Goal: Check status: Check status

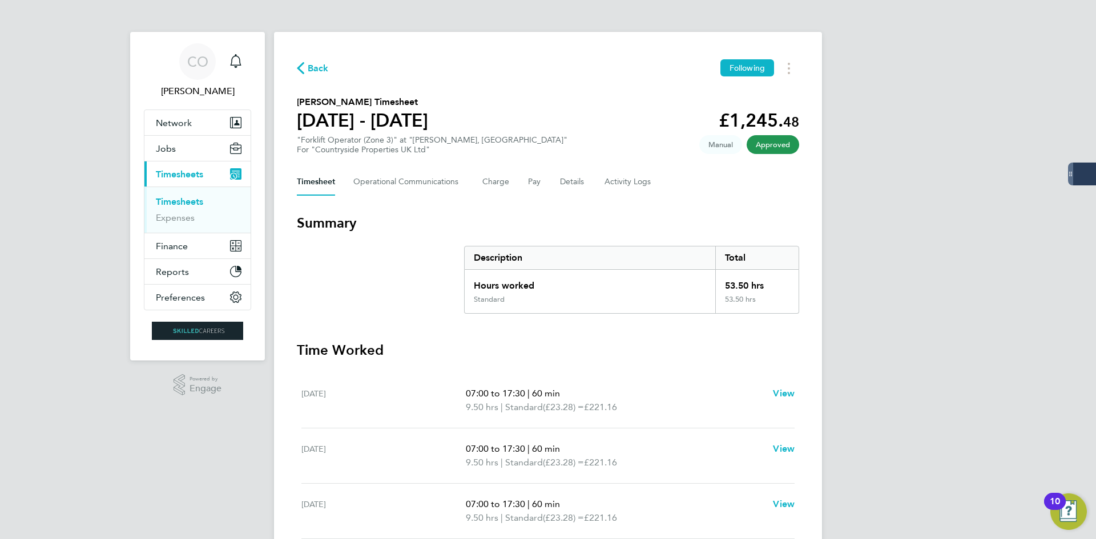
click at [321, 72] on span "Back" at bounding box center [318, 69] width 21 height 14
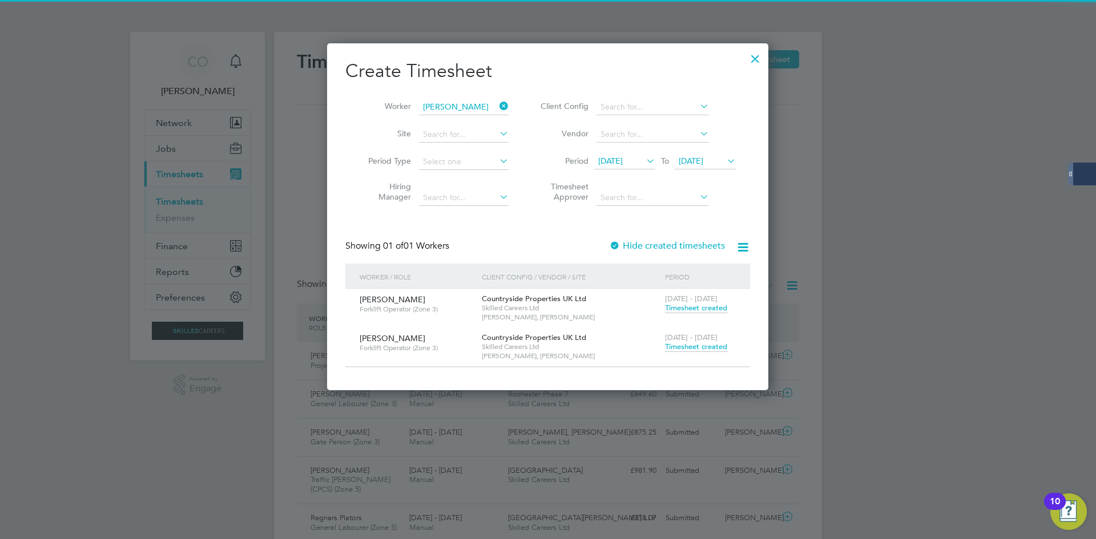
drag, startPoint x: 502, startPoint y: 106, endPoint x: 462, endPoint y: 107, distance: 40.0
click at [471, 107] on li "Worker [PERSON_NAME]" at bounding box center [434, 107] width 178 height 27
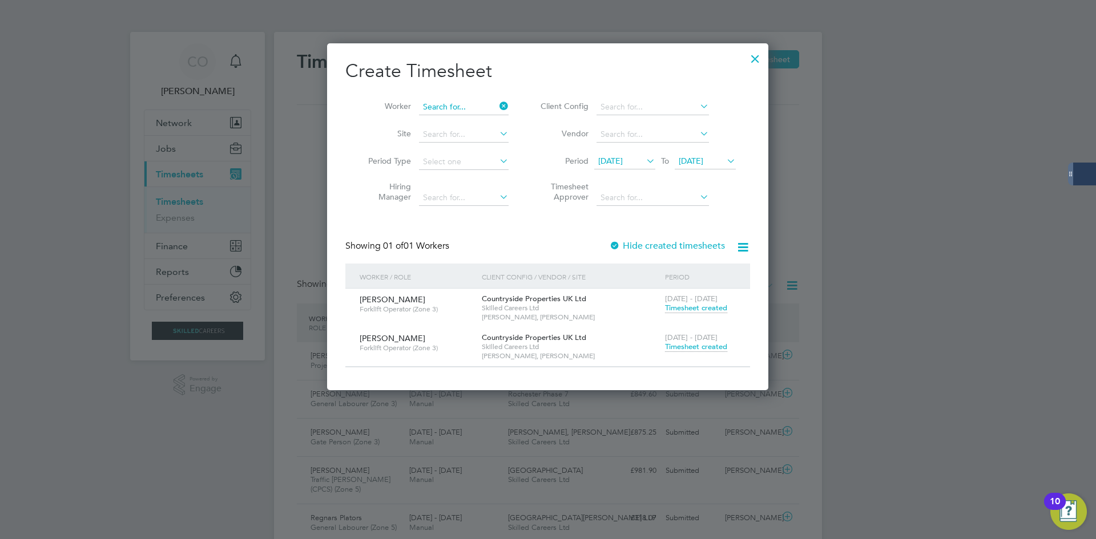
click at [459, 107] on input at bounding box center [464, 107] width 90 height 16
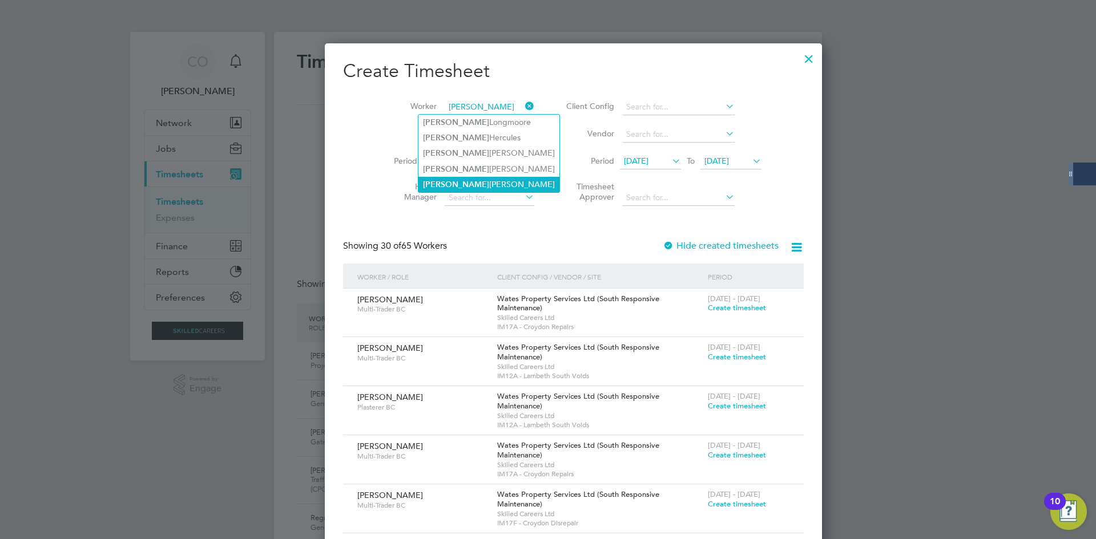
click at [435, 181] on b "[PERSON_NAME]" at bounding box center [456, 185] width 66 height 10
type input "[PERSON_NAME]"
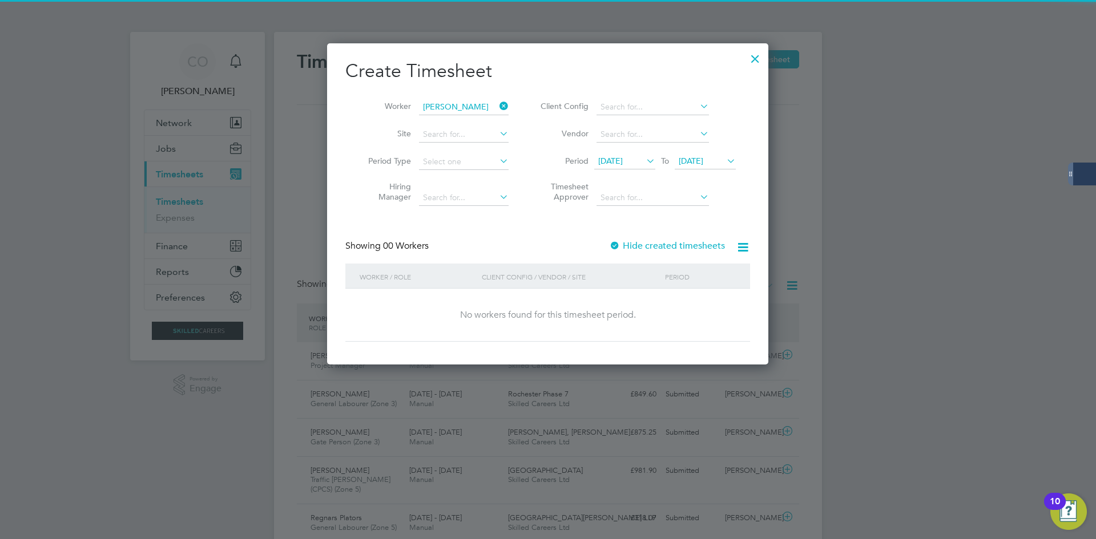
click at [638, 245] on label "Hide created timesheets" at bounding box center [667, 245] width 116 height 11
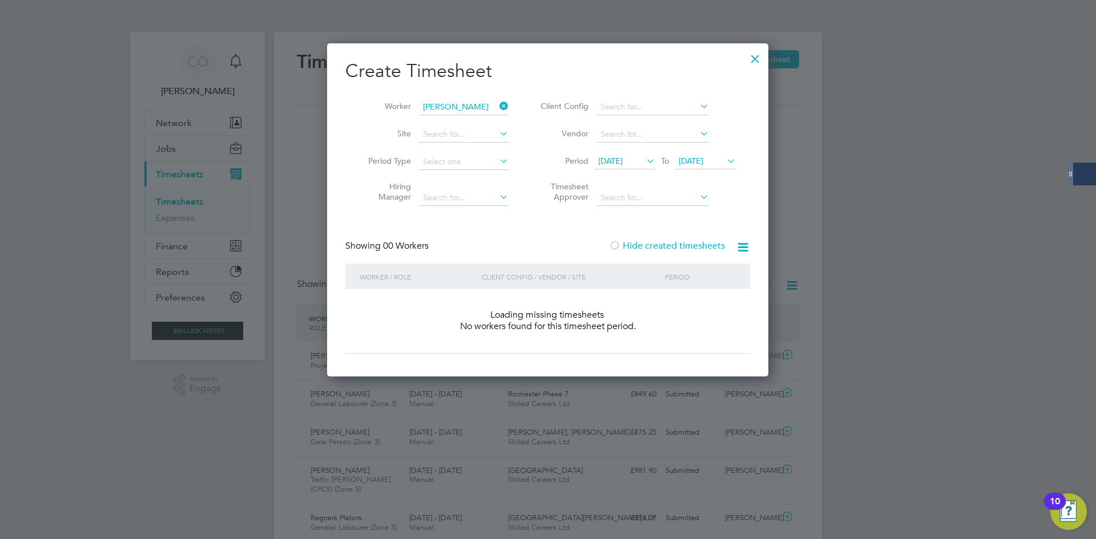
click at [638, 245] on label "Hide created timesheets" at bounding box center [667, 245] width 116 height 11
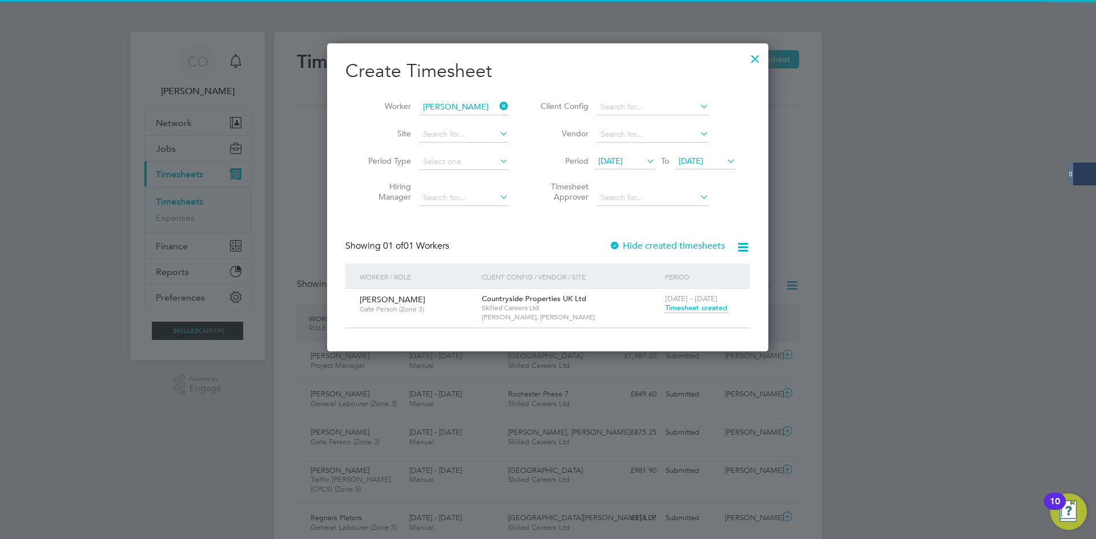
click at [690, 303] on span "[DATE] - [DATE]" at bounding box center [691, 299] width 53 height 10
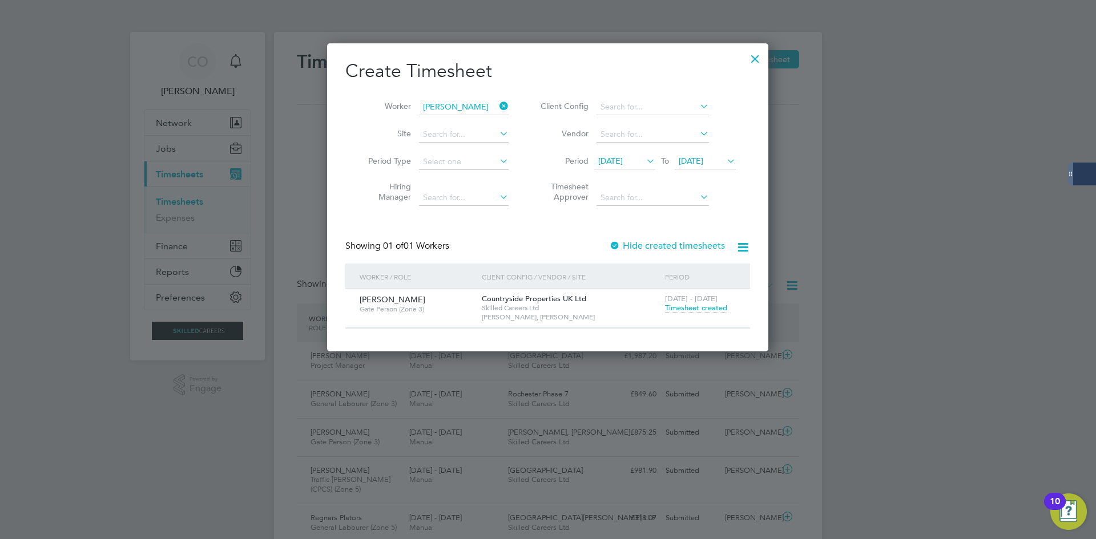
click at [686, 309] on span "Timesheet created" at bounding box center [696, 308] width 62 height 10
